Goal: Transaction & Acquisition: Subscribe to service/newsletter

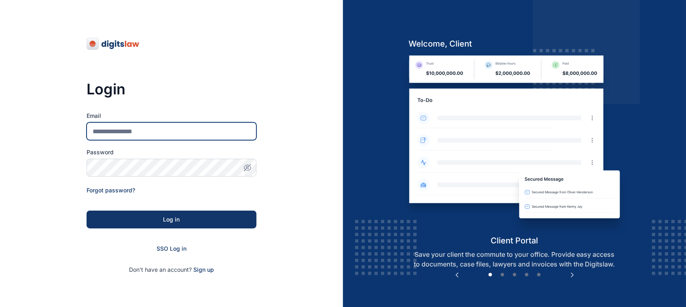
click at [172, 126] on input "Email" at bounding box center [172, 131] width 170 height 18
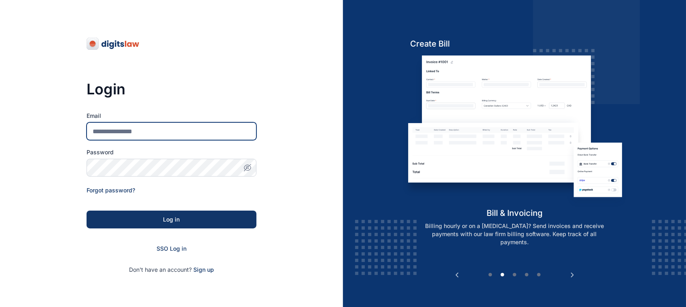
type input "*"
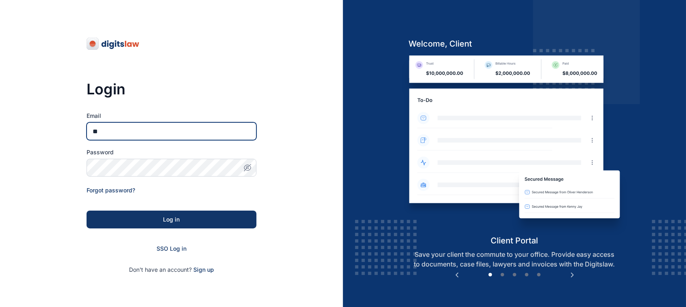
type input "*"
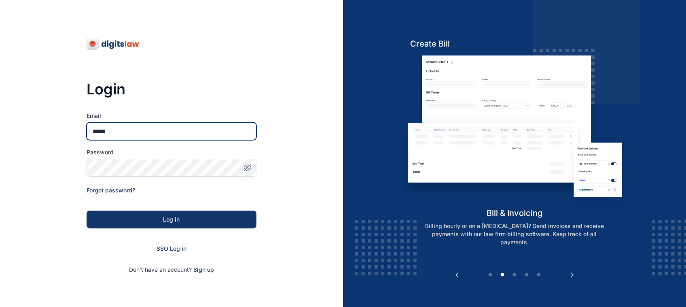
type input "**********"
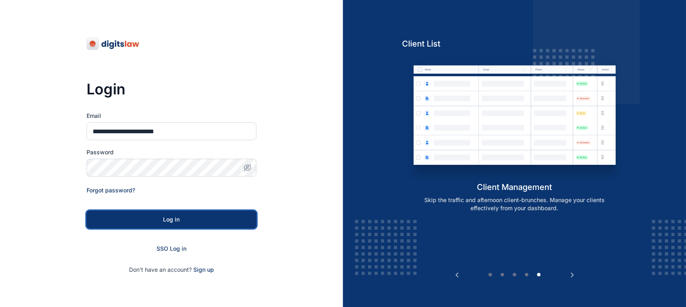
click at [185, 224] on button "Log in" at bounding box center [172, 219] width 170 height 18
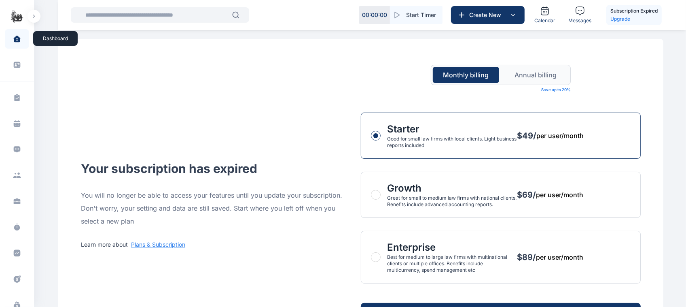
click at [21, 38] on span at bounding box center [17, 38] width 20 height 17
click at [115, 112] on div "Your subscription has expired You will no longer be able to access your feature…" at bounding box center [361, 205] width 560 height 280
click at [11, 73] on span at bounding box center [16, 65] width 21 height 18
click at [15, 40] on icon at bounding box center [16, 39] width 7 height 6
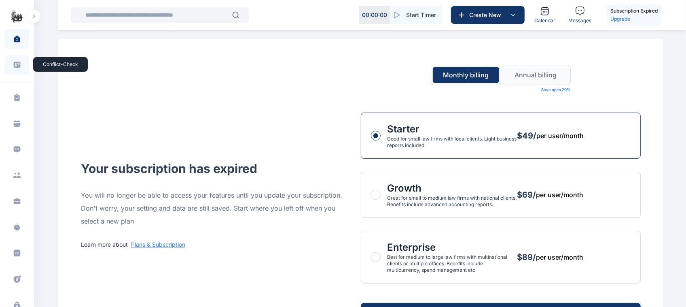
click at [17, 65] on icon at bounding box center [17, 65] width 7 height 6
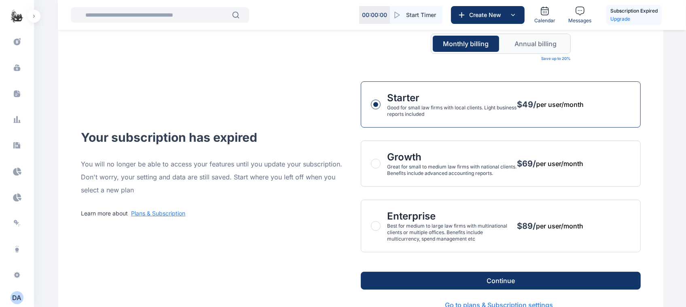
scroll to position [64, 0]
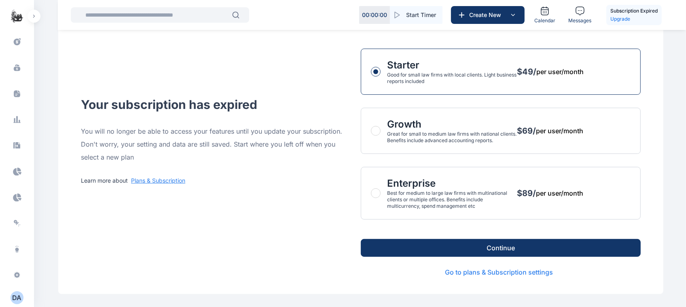
click at [544, 194] on span "per user/month" at bounding box center [559, 193] width 47 height 10
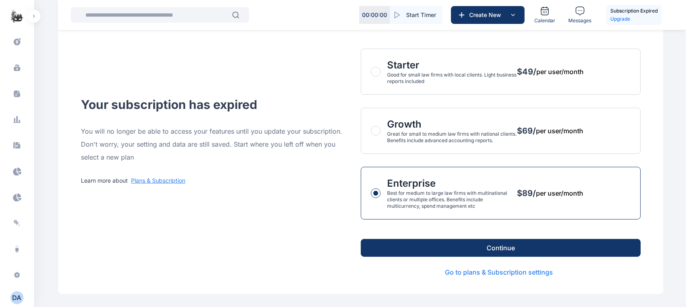
click at [487, 254] on button "Continue" at bounding box center [501, 248] width 280 height 18
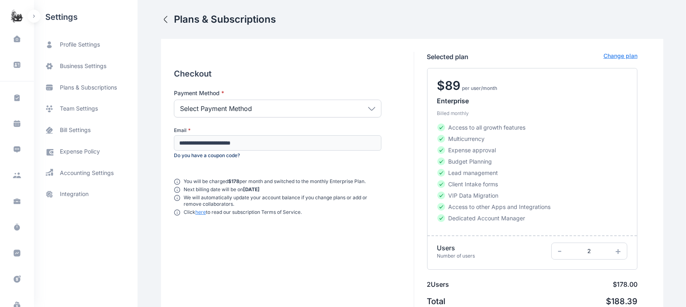
click at [369, 112] on div "Select Payment Method" at bounding box center [277, 108] width 207 height 18
click at [308, 114] on div "Select Payment Method" at bounding box center [277, 108] width 207 height 18
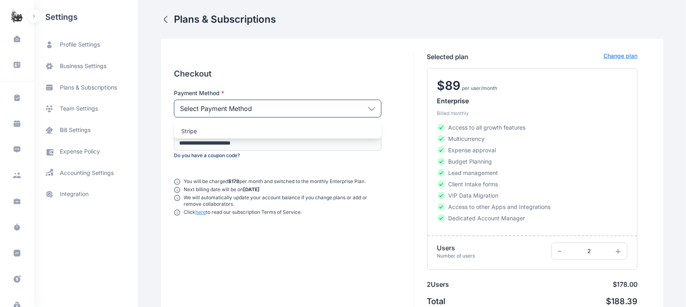
click at [308, 114] on div "Select Payment Method" at bounding box center [277, 108] width 207 height 18
click at [243, 43] on div "**********" at bounding box center [412, 200] width 502 height 322
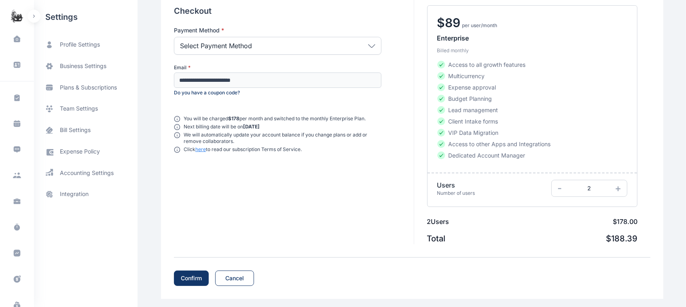
scroll to position [68, 0]
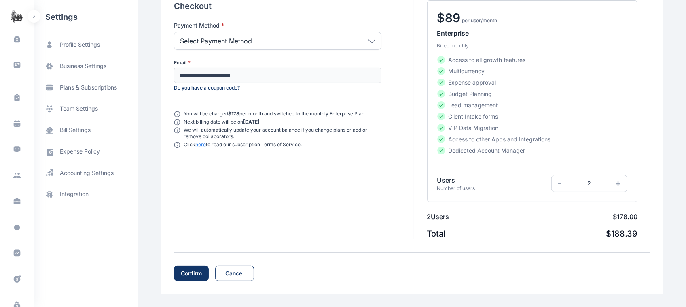
click at [195, 271] on div "Confirm" at bounding box center [191, 273] width 21 height 8
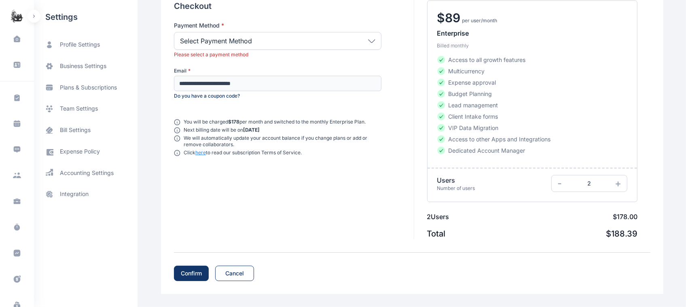
click at [195, 271] on div "Confirm" at bounding box center [191, 273] width 21 height 8
click at [274, 41] on div "Select Payment Method" at bounding box center [277, 41] width 207 height 18
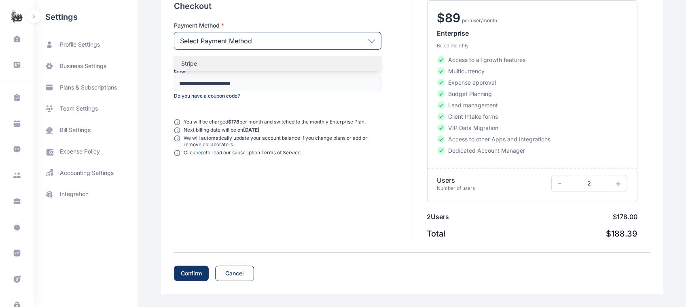
click at [251, 61] on p "Stripe" at bounding box center [277, 63] width 193 height 8
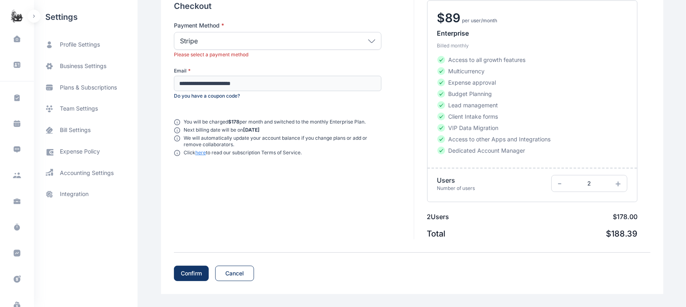
click at [195, 266] on button "Confirm" at bounding box center [191, 272] width 35 height 15
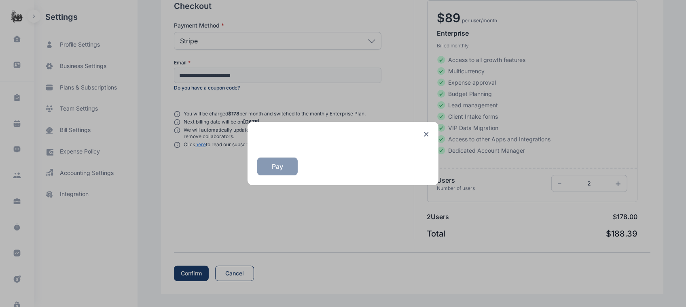
click at [426, 136] on div at bounding box center [342, 134] width 171 height 6
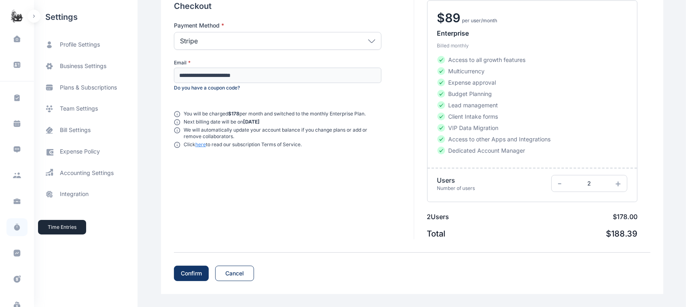
scroll to position [237, 0]
click at [13, 298] on div "D A" at bounding box center [17, 297] width 13 height 10
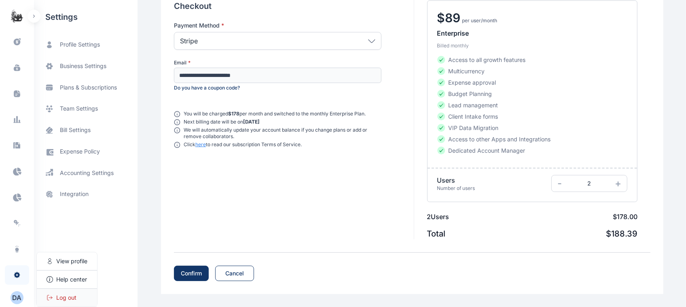
click at [50, 292] on div "Log out" at bounding box center [67, 297] width 60 height 18
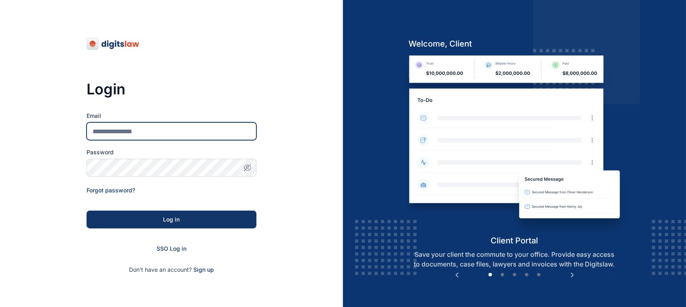
click at [156, 131] on input "Email" at bounding box center [172, 131] width 170 height 18
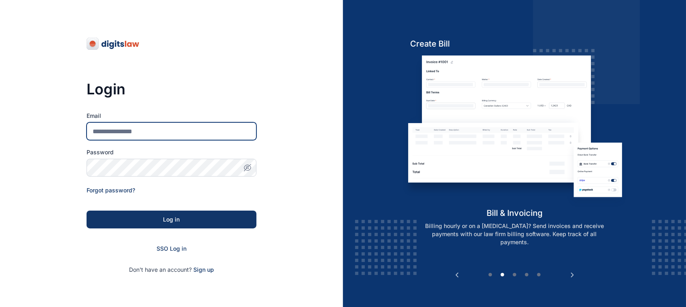
type input "**********"
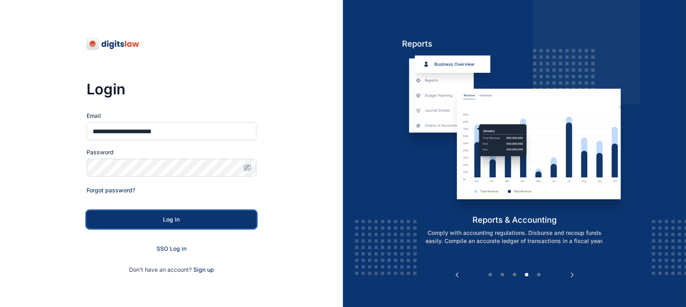
click at [198, 217] on div "Log in" at bounding box center [171, 219] width 144 height 8
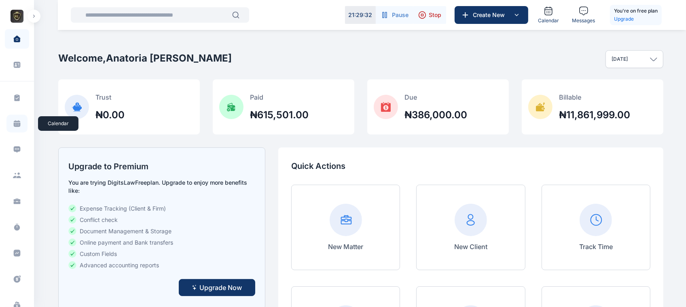
click at [9, 125] on span at bounding box center [16, 123] width 21 height 18
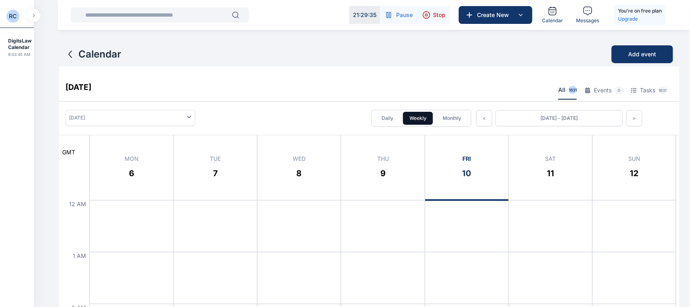
click at [32, 20] on button "button" at bounding box center [34, 15] width 13 height 13
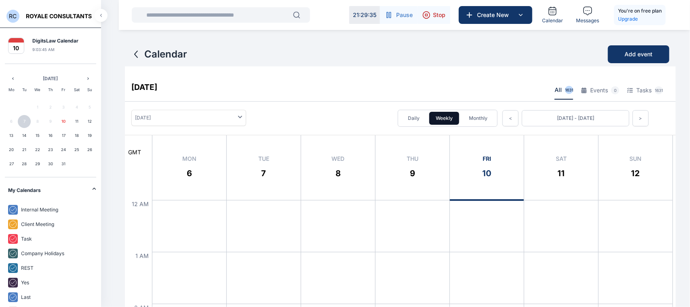
scroll to position [682, 0]
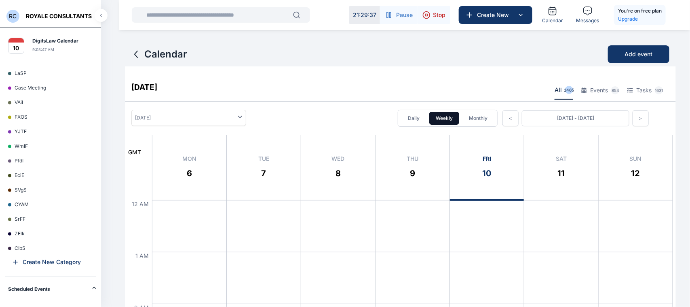
click at [7, 45] on div "10 DigitsLaw Calendar 9:03:47 AM" at bounding box center [50, 46] width 101 height 36
click at [48, 41] on h2 "DigitsLaw Calendar" at bounding box center [55, 41] width 46 height 6
click at [42, 21] on div "RC ROYALE CONSULTANTS" at bounding box center [50, 14] width 101 height 28
click at [42, 18] on span "ROYALE CONSULTANTS" at bounding box center [59, 16] width 66 height 8
click at [12, 18] on span "RC" at bounding box center [12, 16] width 13 height 13
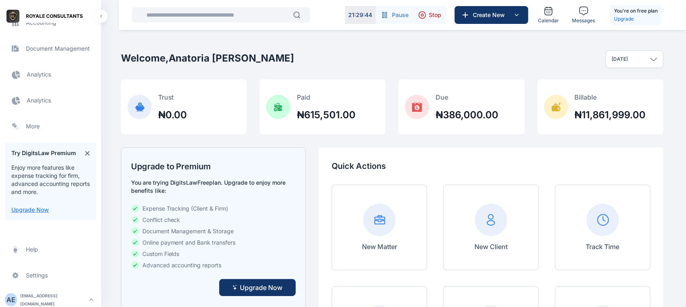
scroll to position [334, 0]
click at [15, 296] on div "A E" at bounding box center [11, 299] width 12 height 10
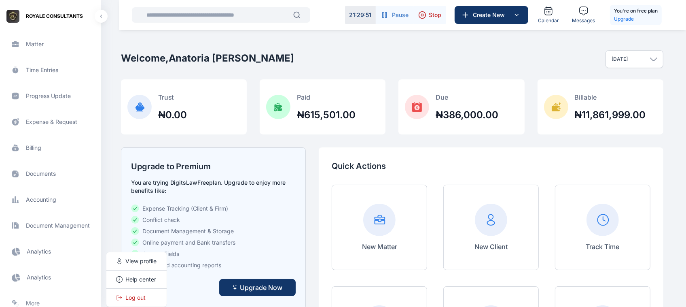
scroll to position [0, 0]
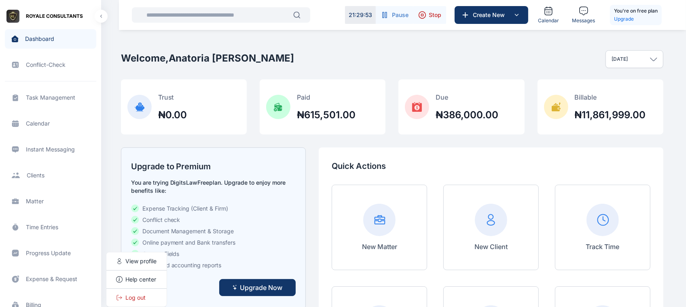
click at [42, 254] on span "Progress Update progress update progress update" at bounding box center [50, 252] width 91 height 19
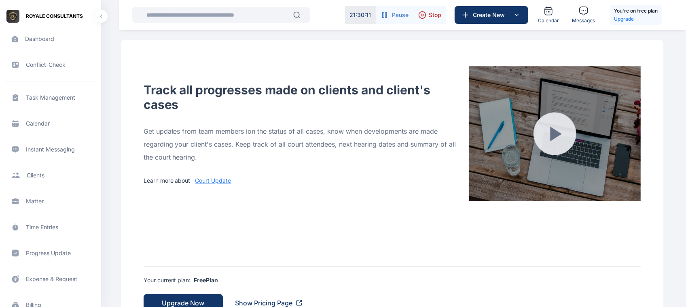
scroll to position [61, 0]
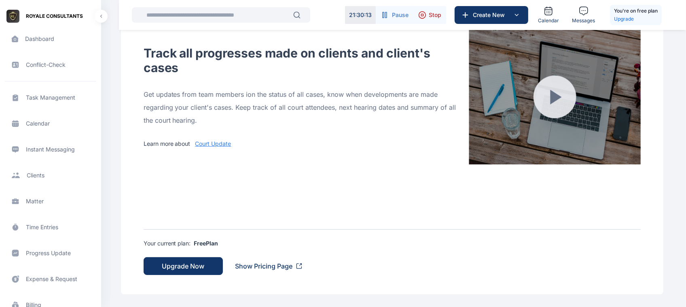
click at [203, 272] on button "Upgrade Now" at bounding box center [183, 266] width 79 height 18
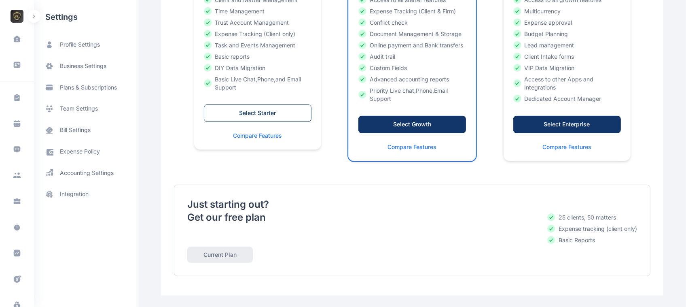
scroll to position [269, 0]
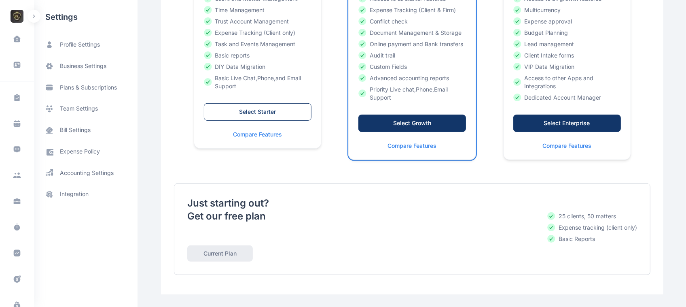
click at [555, 117] on button "Select Enterprise" at bounding box center [567, 122] width 108 height 17
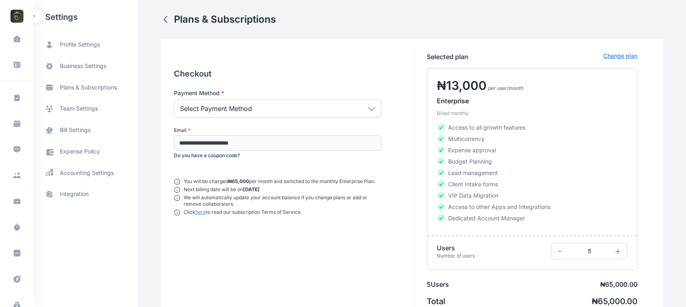
scroll to position [25, 0]
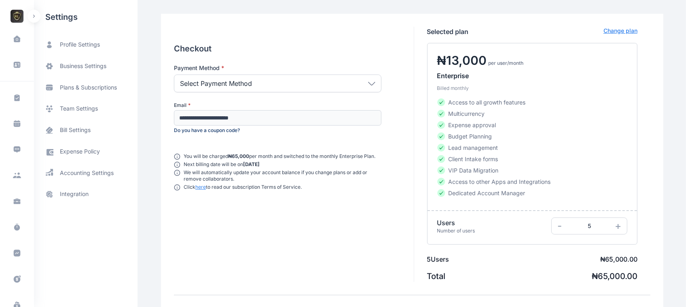
click at [357, 79] on div "Select Payment Method" at bounding box center [277, 83] width 207 height 18
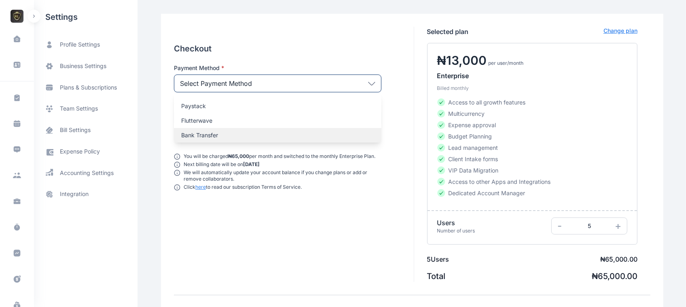
click at [274, 137] on p "Bank Transfer" at bounding box center [277, 135] width 193 height 8
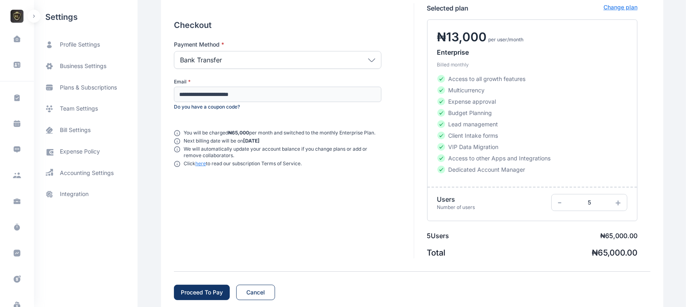
scroll to position [68, 0]
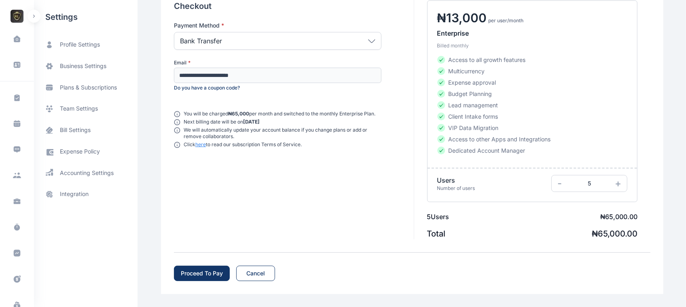
click at [219, 269] on button "Proceed To Pay" at bounding box center [202, 272] width 56 height 15
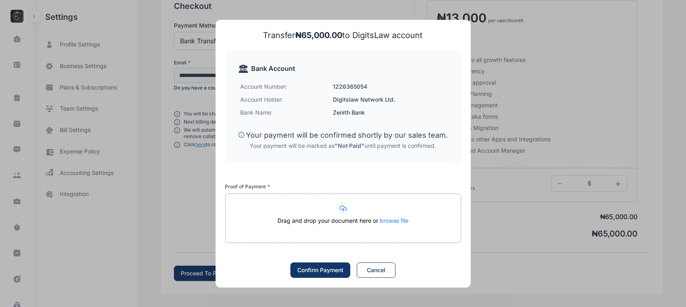
click at [342, 205] on circle at bounding box center [343, 208] width 13 height 13
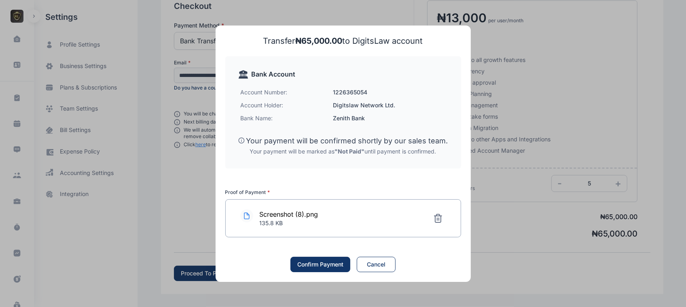
click at [310, 265] on div "Confirm Payment" at bounding box center [320, 264] width 46 height 8
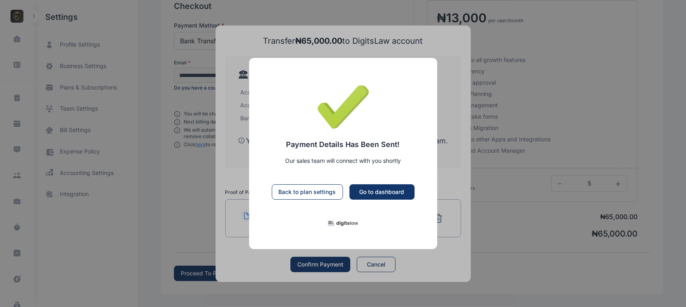
click at [370, 189] on div "Go to dashboard" at bounding box center [382, 192] width 45 height 8
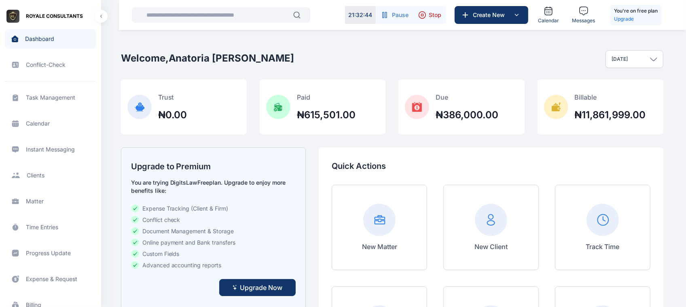
click at [228, 284] on button "Upgrade Now" at bounding box center [257, 287] width 76 height 17
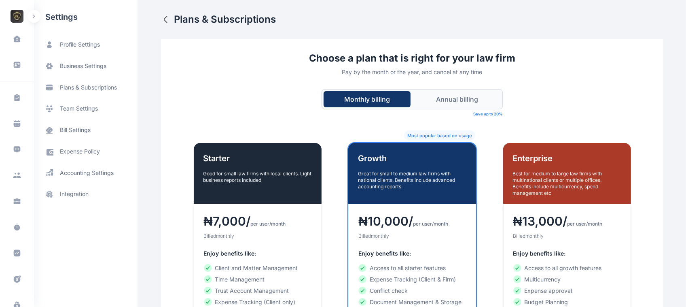
click at [542, 173] on p "Best for medium to large law firms with multinational clients or multiple offic…" at bounding box center [567, 183] width 108 height 26
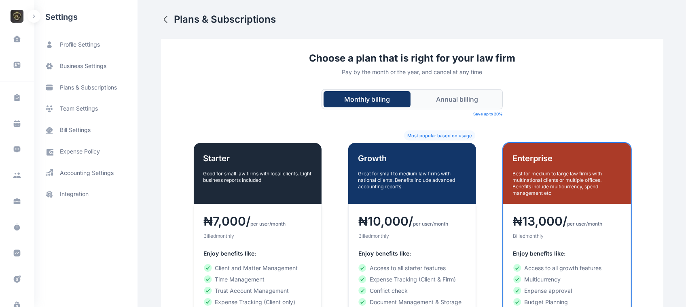
click at [483, 104] on button "Annual billing" at bounding box center [457, 99] width 87 height 16
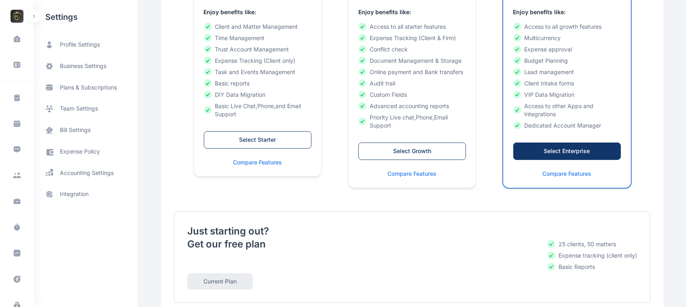
scroll to position [269, 0]
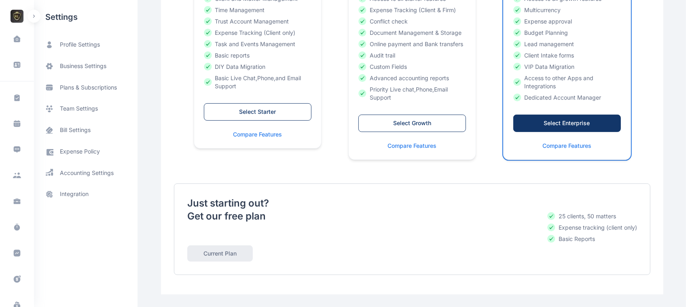
click at [555, 127] on div "Select Enterprise" at bounding box center [566, 123] width 91 height 8
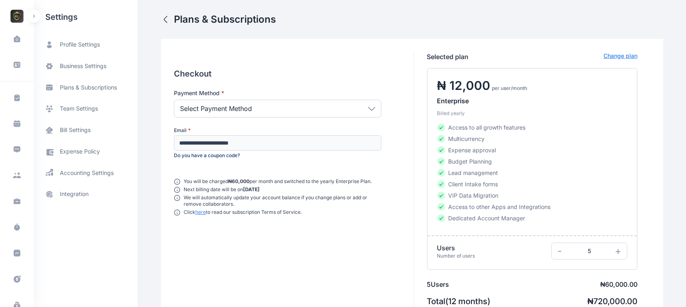
click at [370, 108] on icon at bounding box center [371, 108] width 6 height 3
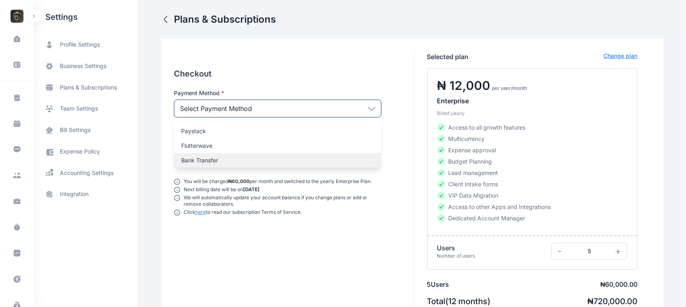
click at [312, 160] on p "Bank Transfer" at bounding box center [277, 160] width 193 height 8
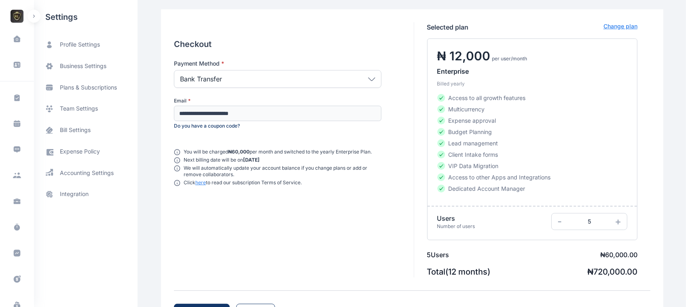
scroll to position [68, 0]
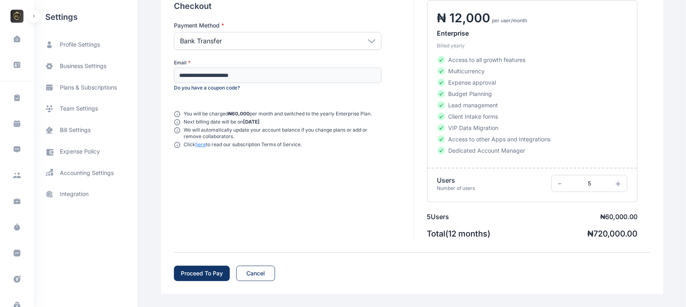
click at [213, 279] on button "Proceed To Pay" at bounding box center [202, 272] width 56 height 15
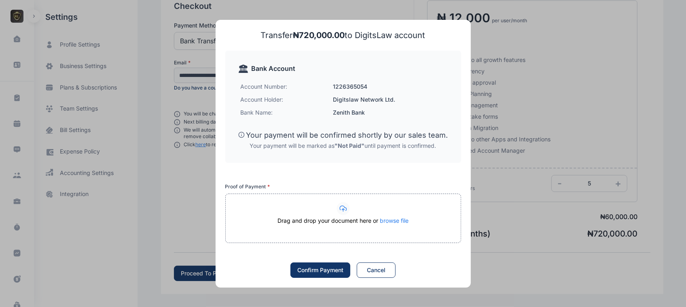
click at [388, 225] on div "Drag and drop your document here or browse file" at bounding box center [343, 224] width 235 height 16
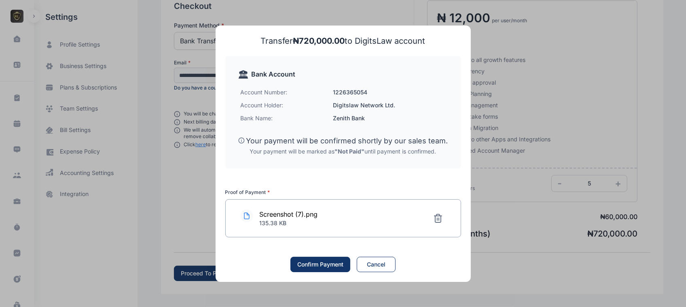
click at [309, 266] on div "Confirm Payment" at bounding box center [320, 264] width 46 height 8
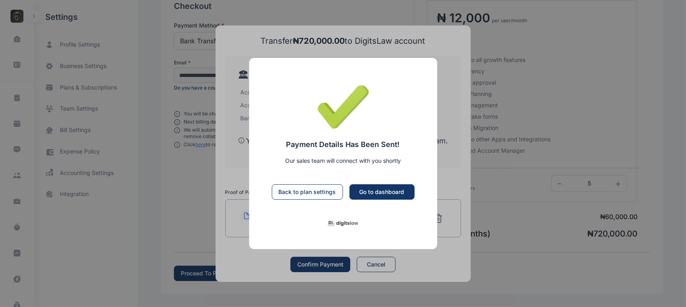
click at [203, 74] on button "button" at bounding box center [343, 153] width 686 height 307
click at [371, 267] on button "button" at bounding box center [343, 153] width 686 height 307
click at [397, 194] on div "Go to dashboard" at bounding box center [382, 192] width 45 height 8
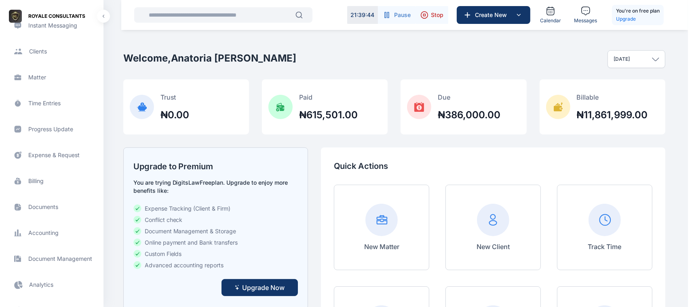
scroll to position [84, 0]
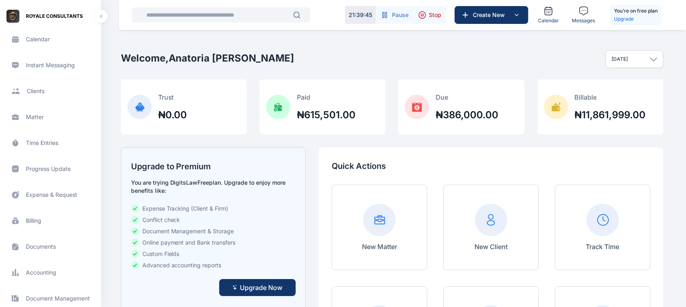
click at [57, 67] on span "Instant Messaging Instant Messaging Instant Messaging" at bounding box center [50, 64] width 91 height 19
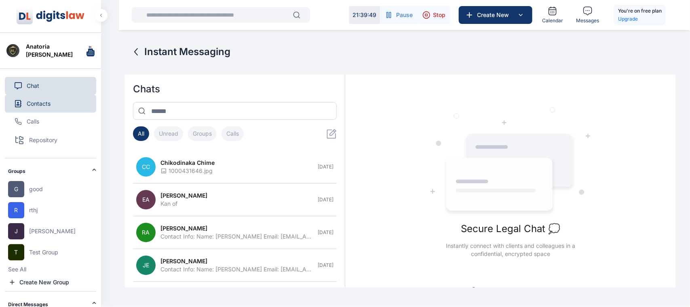
click at [66, 100] on button "Contacts" at bounding box center [50, 104] width 91 height 18
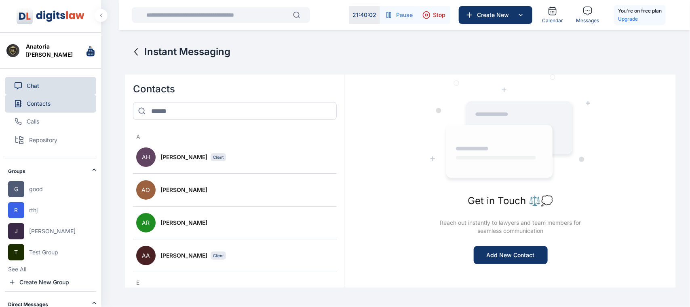
click at [77, 85] on button "Chat" at bounding box center [50, 86] width 91 height 18
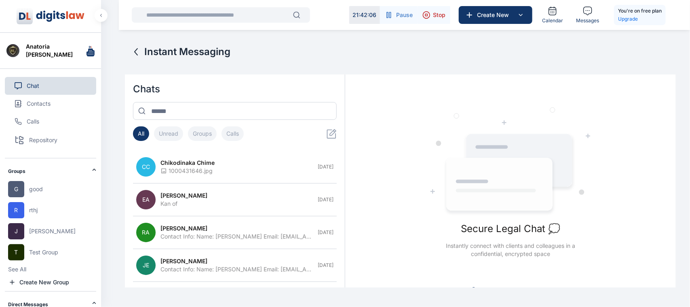
click at [237, 136] on button "Calls" at bounding box center [233, 133] width 22 height 15
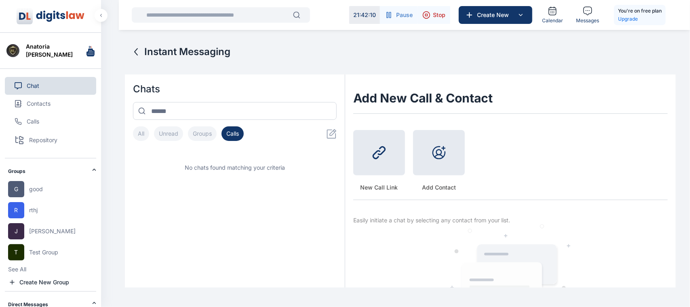
click at [49, 87] on button "Chat" at bounding box center [50, 86] width 91 height 18
click at [44, 89] on button "Chat" at bounding box center [50, 86] width 91 height 18
click at [43, 121] on button "Calls" at bounding box center [50, 121] width 91 height 18
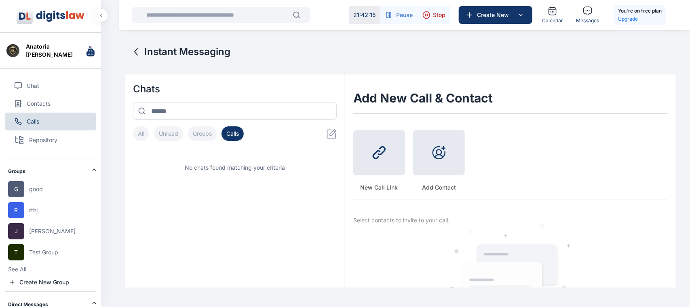
click at [47, 71] on nav "Chat Contacts Calls Repository" at bounding box center [50, 113] width 91 height 89
click at [17, 85] on icon at bounding box center [18, 85] width 7 height 7
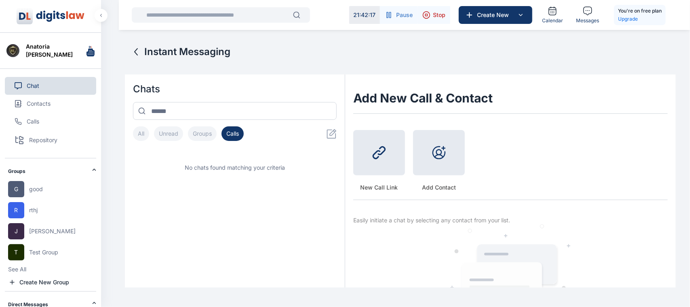
click at [138, 133] on button "All" at bounding box center [141, 133] width 16 height 15
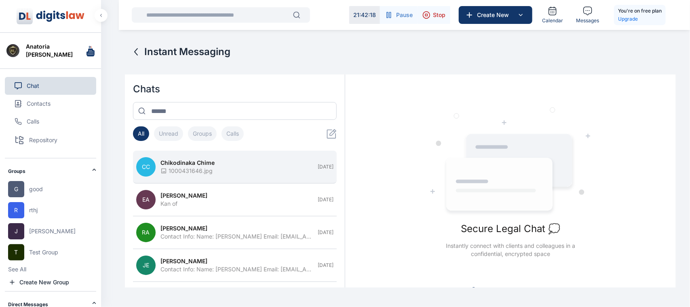
click at [218, 174] on div "1000431646.jpg" at bounding box center [237, 171] width 152 height 8
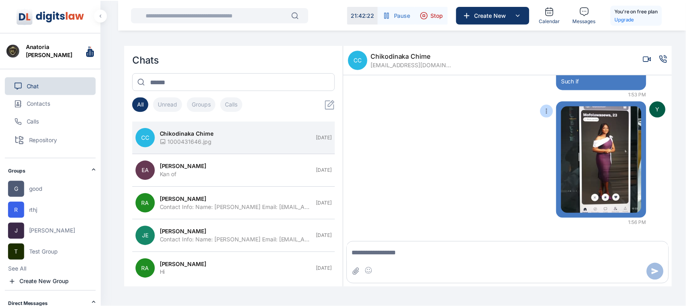
scroll to position [872, 0]
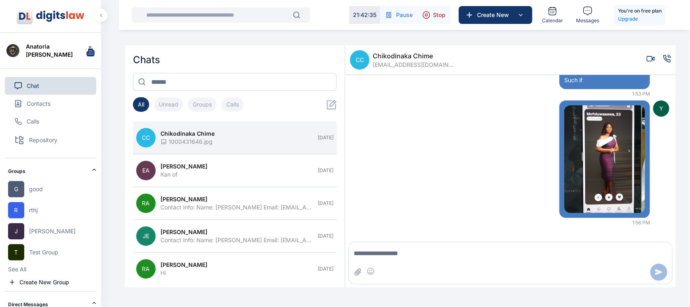
click at [52, 50] on span "Anatoria [PERSON_NAME]" at bounding box center [50, 50] width 48 height 16
click at [9, 49] on img at bounding box center [12, 50] width 13 height 13
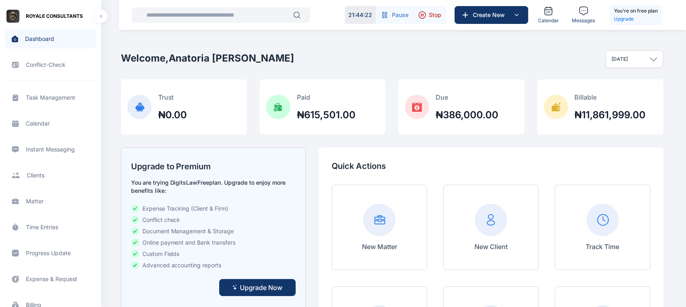
scroll to position [334, 0]
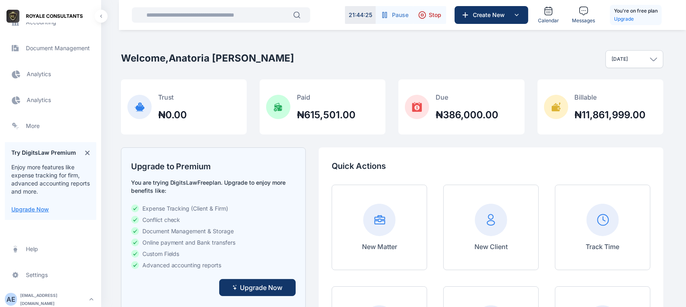
click at [58, 50] on span "Electronic Filling And Document management Document Management Document Managem…" at bounding box center [50, 47] width 91 height 19
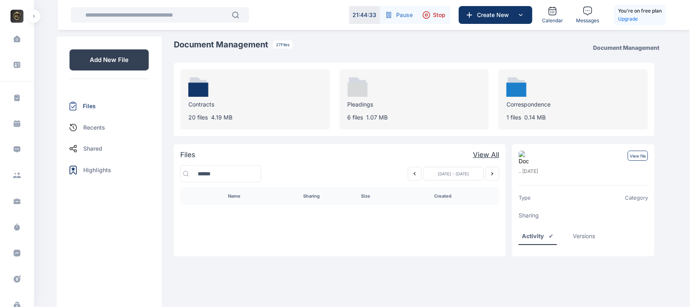
click at [99, 111] on div "Files" at bounding box center [109, 106] width 79 height 22
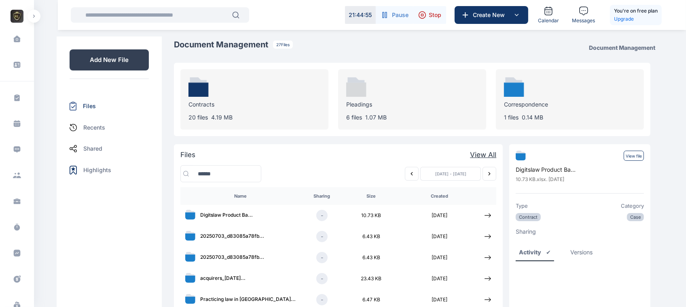
click at [35, 17] on icon "button" at bounding box center [34, 16] width 2 height 3
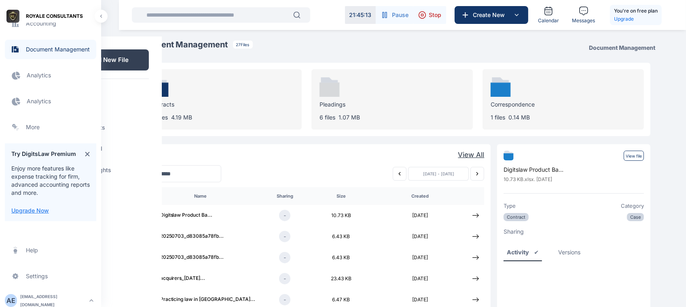
scroll to position [334, 0]
click at [85, 152] on icon at bounding box center [87, 152] width 4 height 4
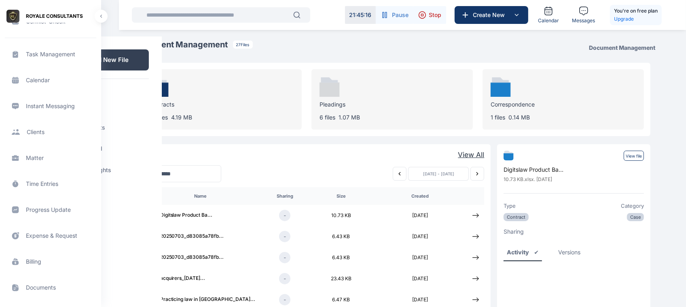
scroll to position [0, 0]
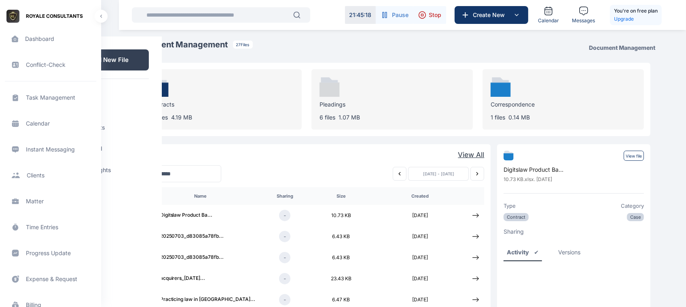
click at [39, 255] on span "Progress Update progress update progress update" at bounding box center [50, 252] width 91 height 19
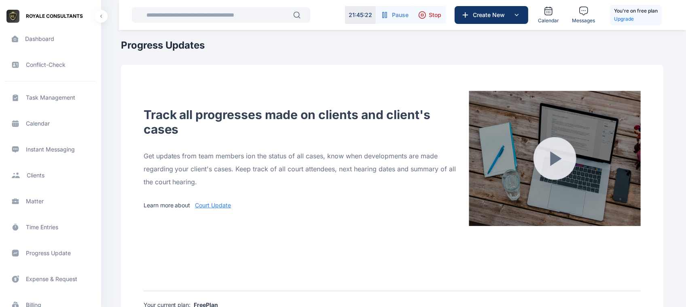
click at [44, 255] on span "Progress Update progress update progress update" at bounding box center [50, 252] width 91 height 19
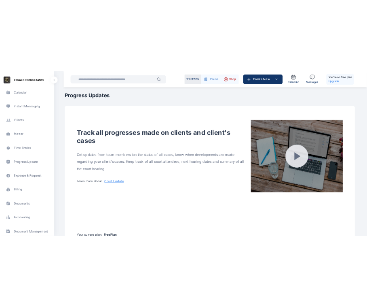
scroll to position [31, 0]
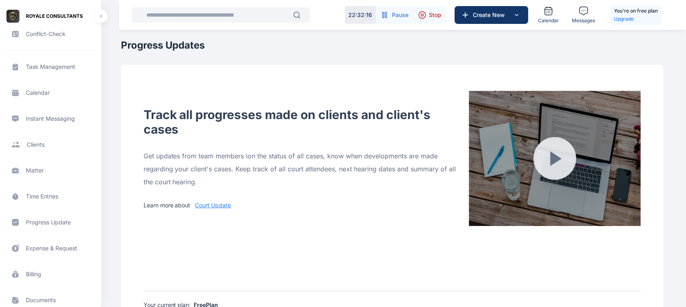
click at [61, 116] on span "Instant Messaging Instant Messaging Instant Messaging" at bounding box center [50, 118] width 91 height 19
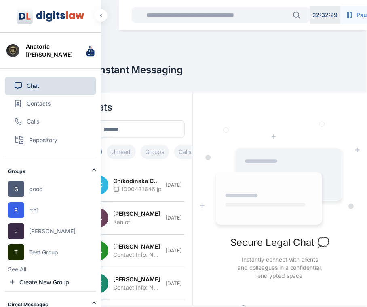
click at [75, 88] on button "Chat" at bounding box center [50, 86] width 91 height 18
click at [109, 79] on div "Instant Messaging" at bounding box center [223, 78] width 290 height 29
click at [106, 15] on button "button" at bounding box center [101, 15] width 13 height 13
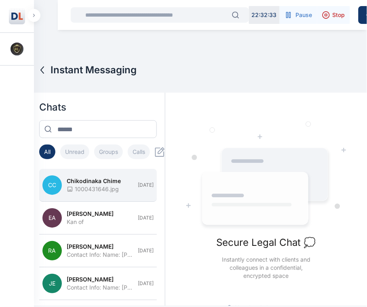
click at [79, 181] on span "Chikodinaka Chime" at bounding box center [94, 181] width 54 height 8
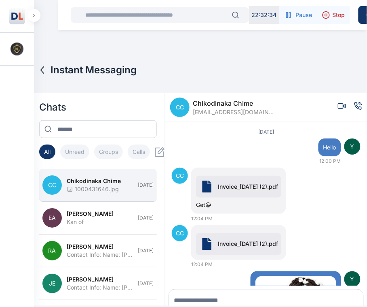
scroll to position [11, 0]
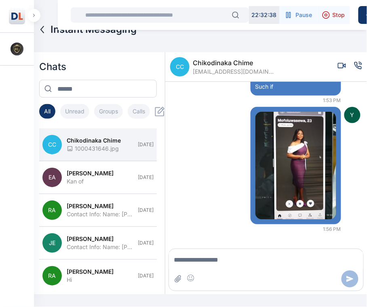
click at [354, 63] on icon "Voice call" at bounding box center [358, 65] width 8 height 8
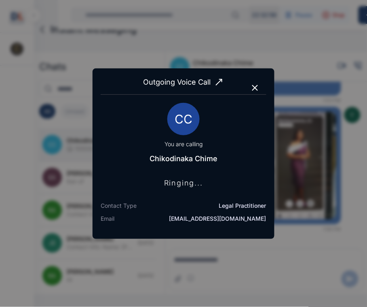
click at [258, 89] on icon "button" at bounding box center [255, 88] width 10 height 10
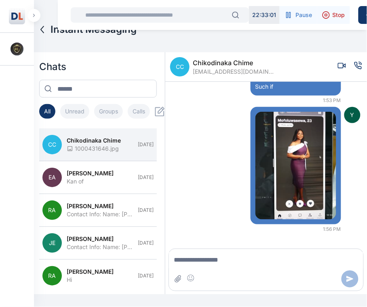
click at [338, 71] on div at bounding box center [350, 66] width 24 height 11
click at [338, 65] on icon "Video call" at bounding box center [342, 65] width 8 height 8
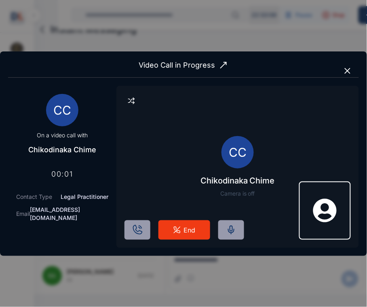
click at [344, 72] on icon "button" at bounding box center [348, 71] width 10 height 10
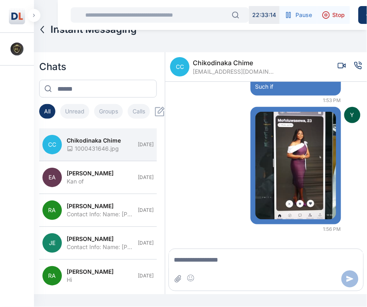
click at [347, 57] on div "CC Chikodinaka Chime chimechikodinaka@gmail.com" at bounding box center [266, 67] width 202 height 30
click at [345, 68] on div at bounding box center [350, 66] width 24 height 11
click at [349, 68] on div at bounding box center [350, 66] width 24 height 11
click at [354, 68] on icon "Voice call" at bounding box center [358, 65] width 8 height 8
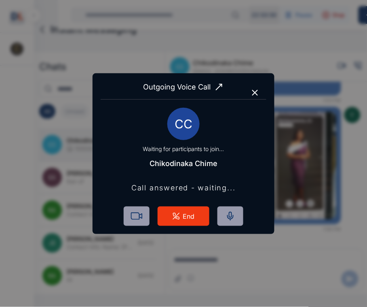
click at [261, 87] on span "Outgoing Voice Call" at bounding box center [184, 86] width 166 height 11
click at [255, 89] on icon "button" at bounding box center [255, 93] width 10 height 10
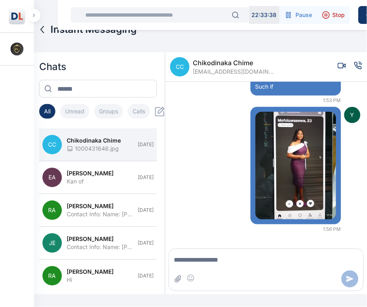
click at [338, 68] on icon "Video call" at bounding box center [342, 65] width 8 height 8
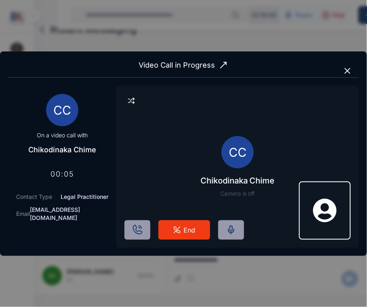
click at [348, 72] on icon "button" at bounding box center [348, 71] width 10 height 10
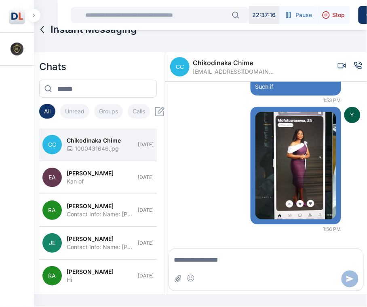
click at [140, 110] on button "Calls" at bounding box center [139, 111] width 22 height 15
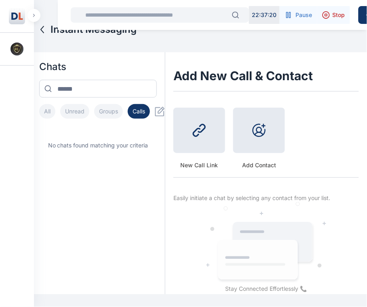
click at [211, 130] on div at bounding box center [200, 130] width 52 height 45
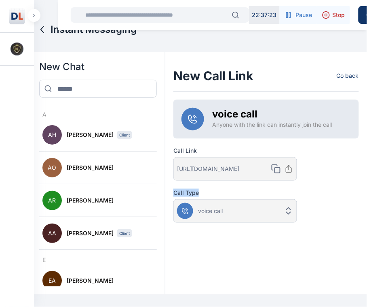
drag, startPoint x: 346, startPoint y: 163, endPoint x: 444, endPoint y: 191, distance: 102.0
click at [367, 191] on html "22 : 37 : 23 Pause Stop Create New Calendar Messages You're on free plan Upgrad…" at bounding box center [183, 153] width 367 height 307
click at [33, 15] on icon "button" at bounding box center [34, 15] width 2 height 3
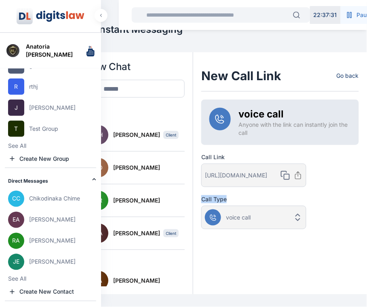
scroll to position [124, 0]
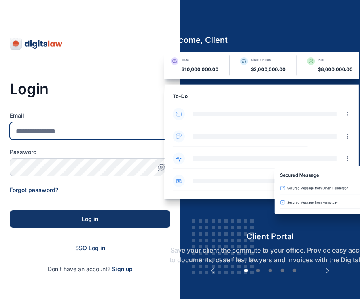
click at [19, 129] on input "Email" at bounding box center [90, 131] width 161 height 18
type input "**********"
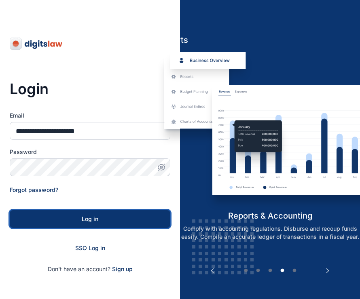
click at [113, 227] on button "Log in" at bounding box center [90, 219] width 161 height 18
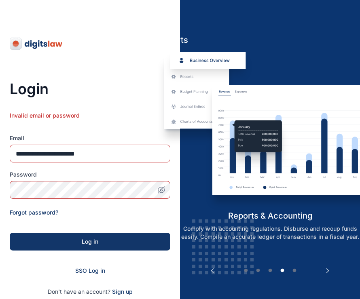
click at [158, 174] on img at bounding box center [270, 131] width 224 height 159
click at [161, 187] on img at bounding box center [270, 131] width 224 height 159
click at [163, 194] on img at bounding box center [270, 131] width 224 height 159
click at [158, 187] on img at bounding box center [270, 131] width 224 height 159
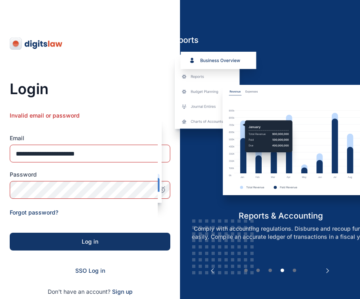
drag, startPoint x: 158, startPoint y: 187, endPoint x: 169, endPoint y: 191, distance: 11.1
click at [169, 191] on img at bounding box center [280, 131] width 224 height 159
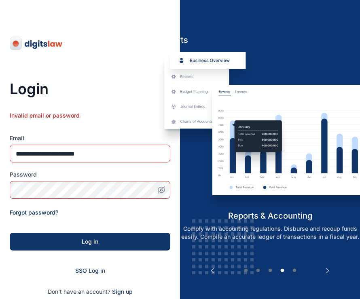
click at [161, 191] on img at bounding box center [270, 131] width 224 height 159
click at [144, 160] on input "**********" at bounding box center [90, 154] width 161 height 18
click at [158, 193] on img at bounding box center [270, 131] width 224 height 159
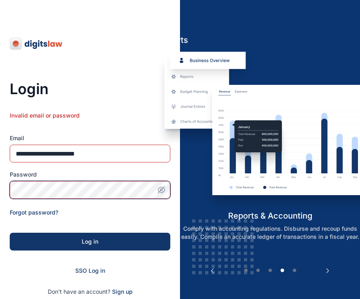
click at [162, 193] on img at bounding box center [270, 131] width 224 height 159
click at [162, 190] on img at bounding box center [270, 131] width 224 height 159
click at [139, 187] on div "**********" at bounding box center [180, 196] width 360 height 392
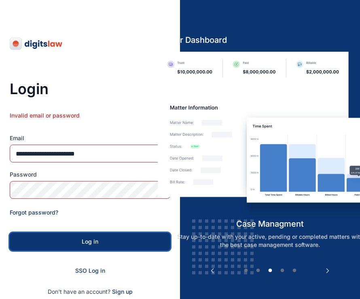
click at [124, 247] on button "Log in" at bounding box center [90, 242] width 161 height 18
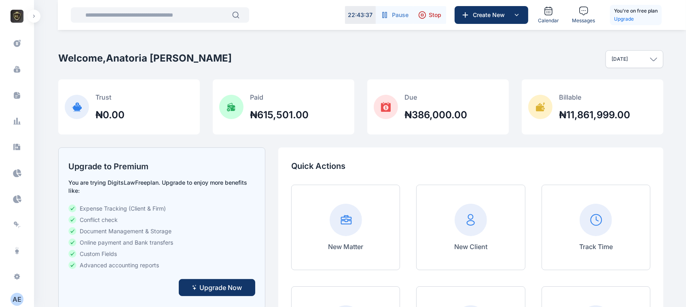
scroll to position [237, 0]
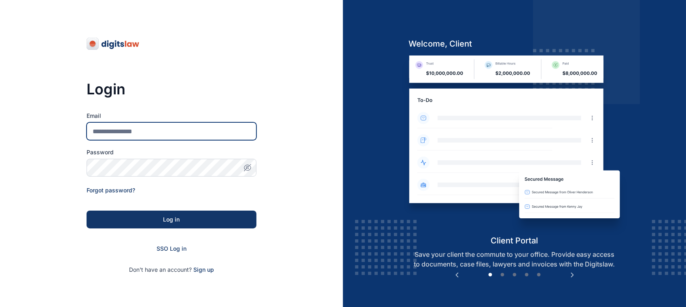
click at [203, 129] on input "Email" at bounding box center [172, 131] width 170 height 18
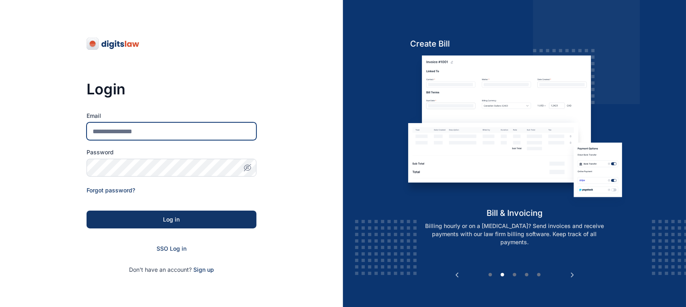
type input "**********"
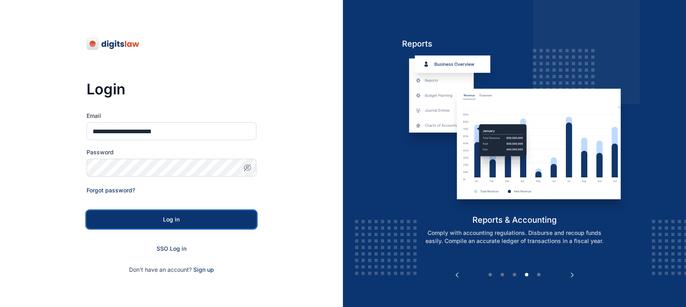
click at [191, 223] on div "Log in" at bounding box center [171, 219] width 144 height 8
